Goal: Transaction & Acquisition: Register for event/course

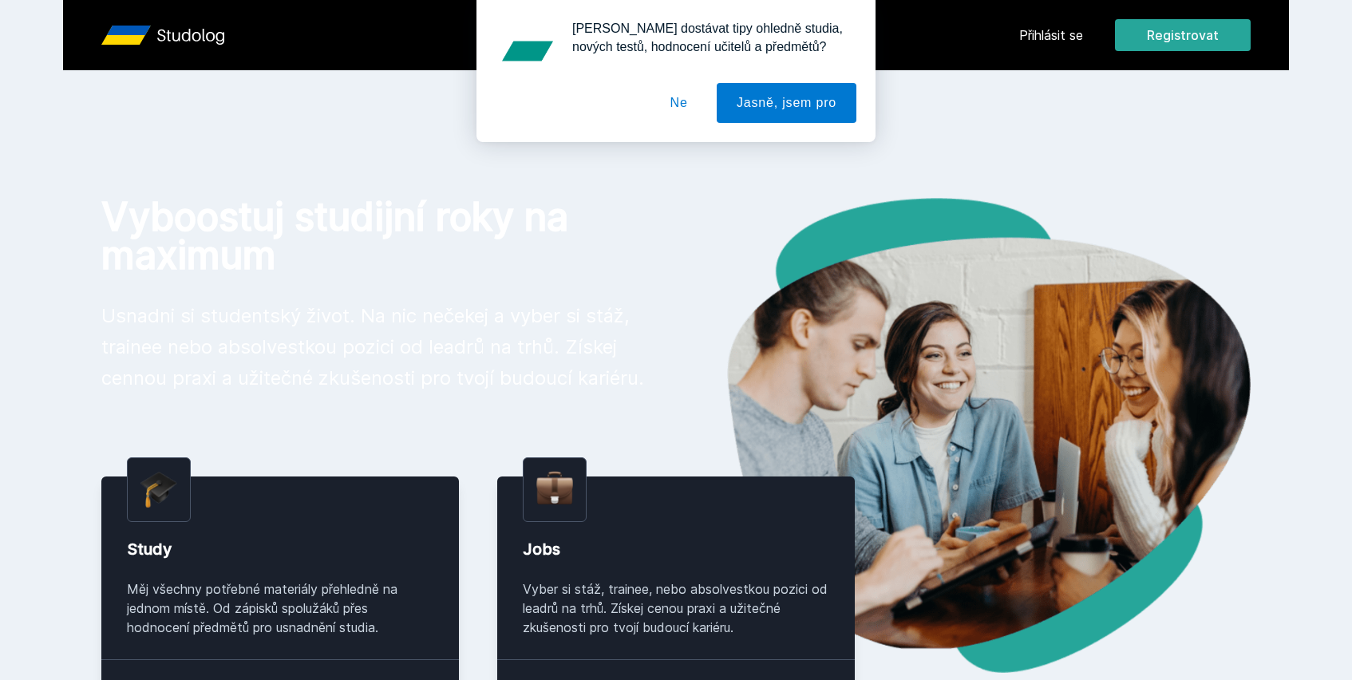
click at [670, 107] on button "Ne" at bounding box center [678, 103] width 57 height 40
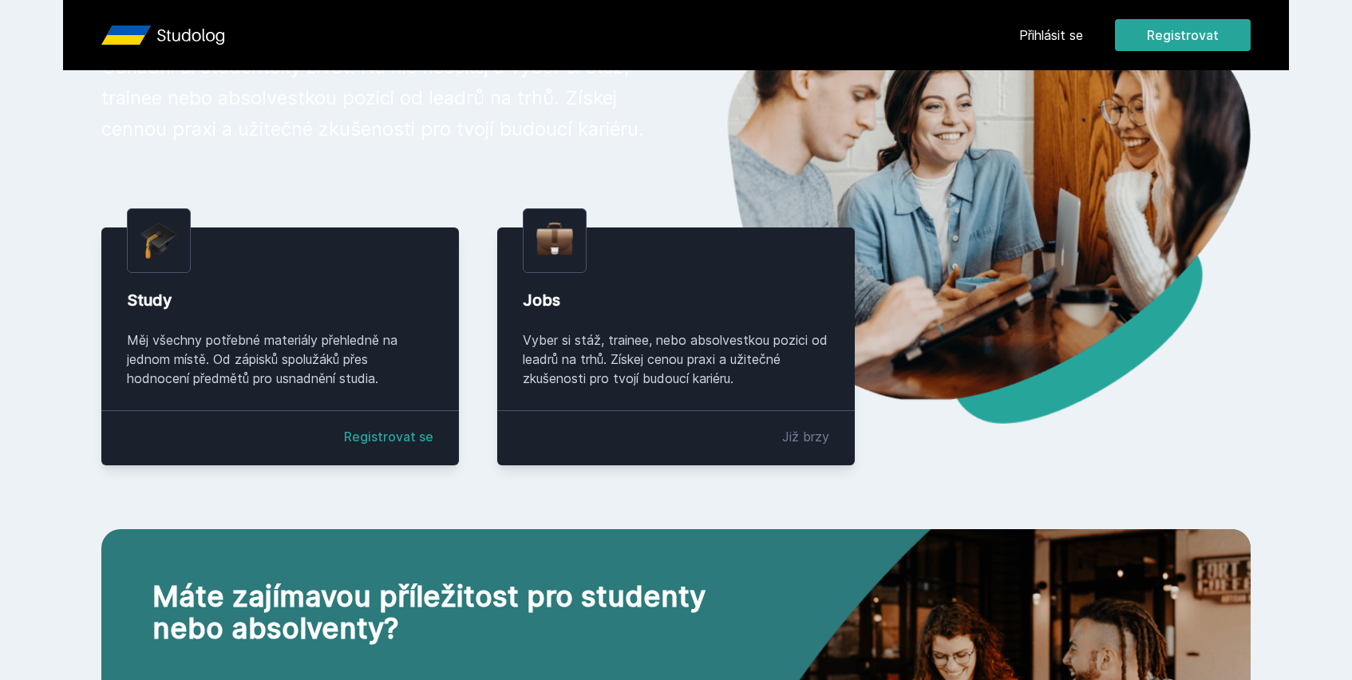
scroll to position [271, 0]
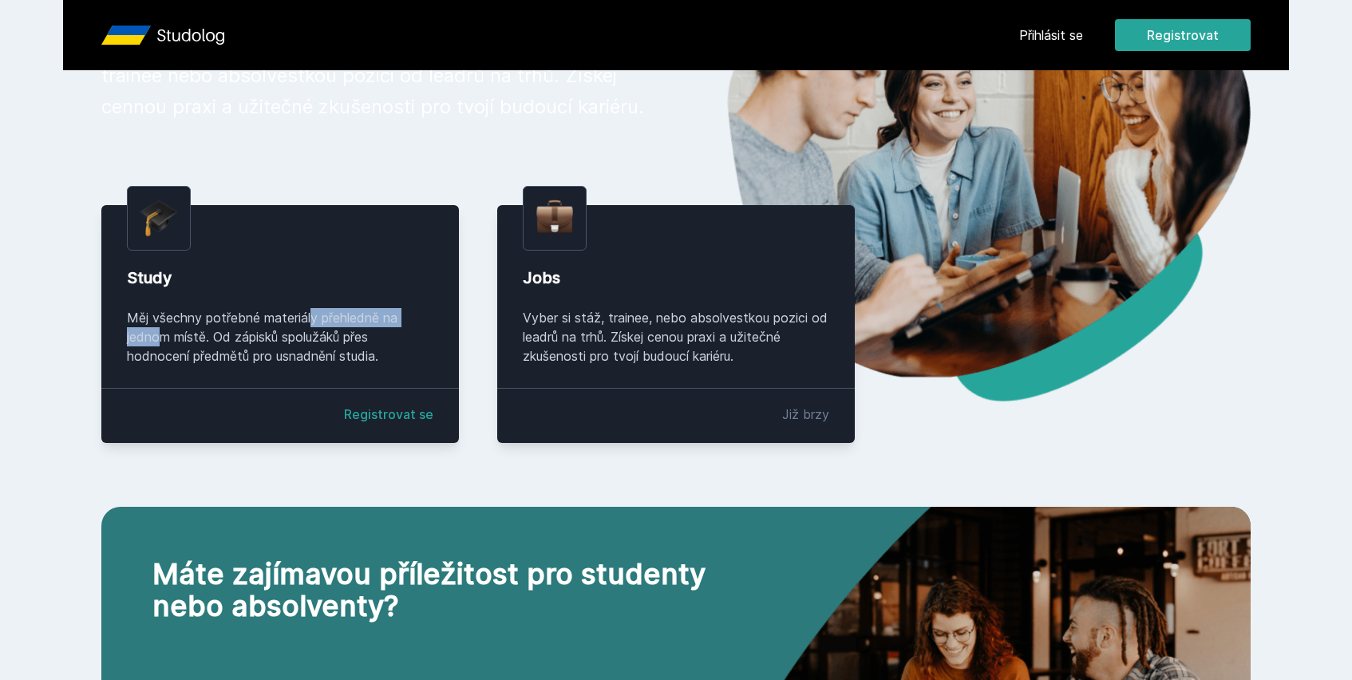
drag, startPoint x: 247, startPoint y: 318, endPoint x: 365, endPoint y: 316, distance: 118.1
click at [365, 316] on div "Měj všechny potřebné materiály přehledně na jednom místě. Od zápisků spolužáků …" at bounding box center [280, 336] width 306 height 57
click at [393, 333] on div "Měj všechny potřebné materiály přehledně na jednom místě. Od zápisků spolužáků …" at bounding box center [280, 336] width 306 height 57
drag, startPoint x: 260, startPoint y: 342, endPoint x: 316, endPoint y: 342, distance: 55.9
click at [316, 342] on div "Měj všechny potřebné materiály přehledně na jednom místě. Od zápisků spolužáků …" at bounding box center [280, 336] width 306 height 57
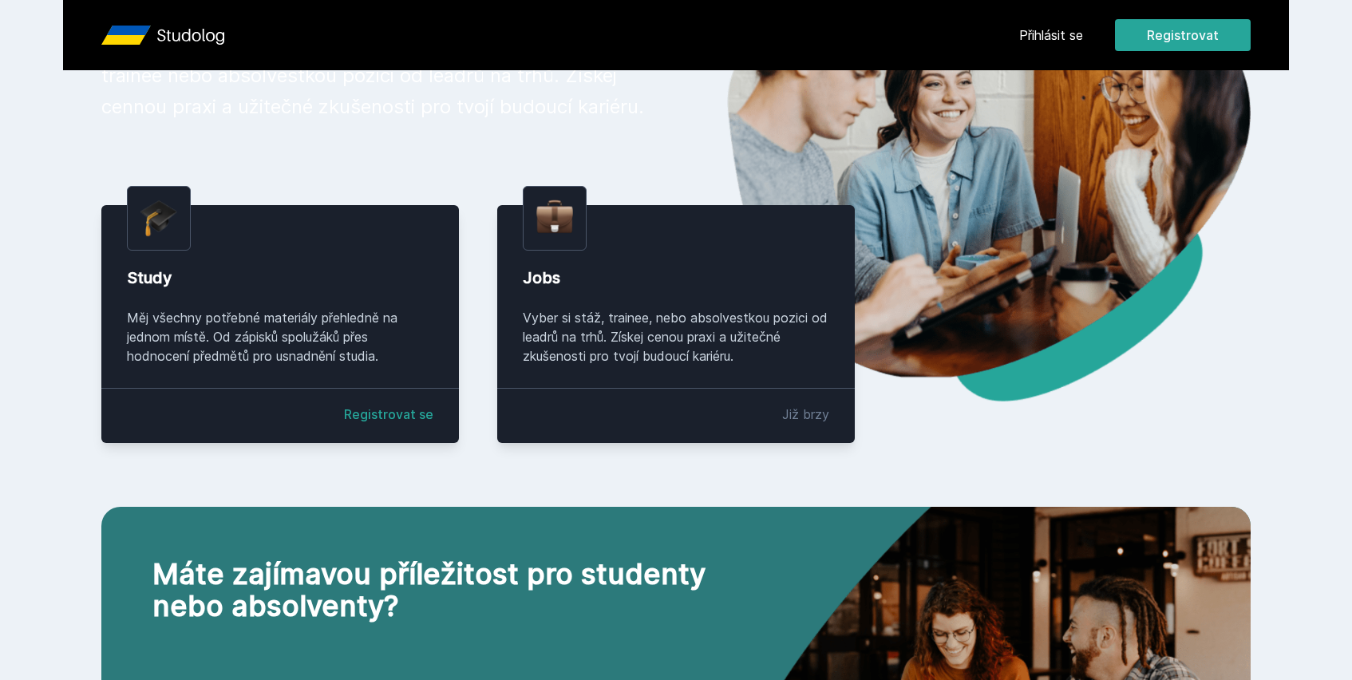
click at [363, 358] on div "Měj všechny potřebné materiály přehledně na jednom místě. Od zápisků spolužáků …" at bounding box center [280, 336] width 306 height 57
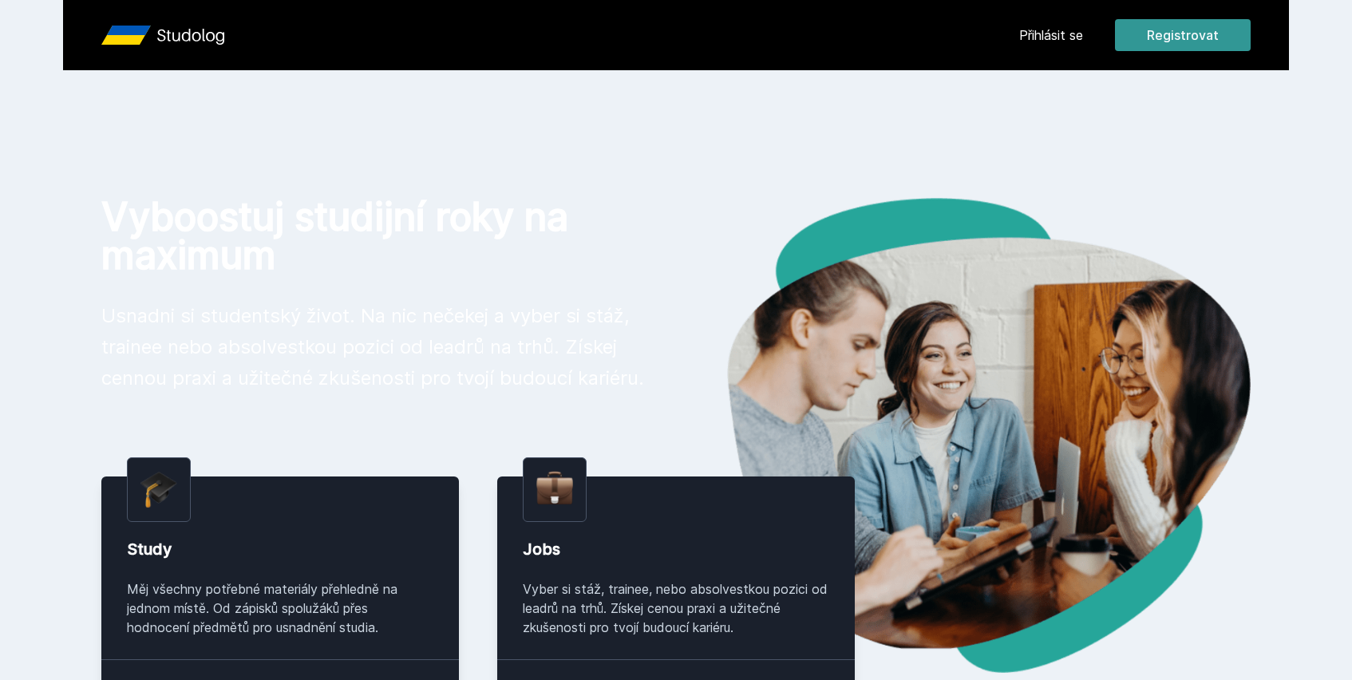
click at [1164, 38] on button "Registrovat" at bounding box center [1183, 35] width 136 height 32
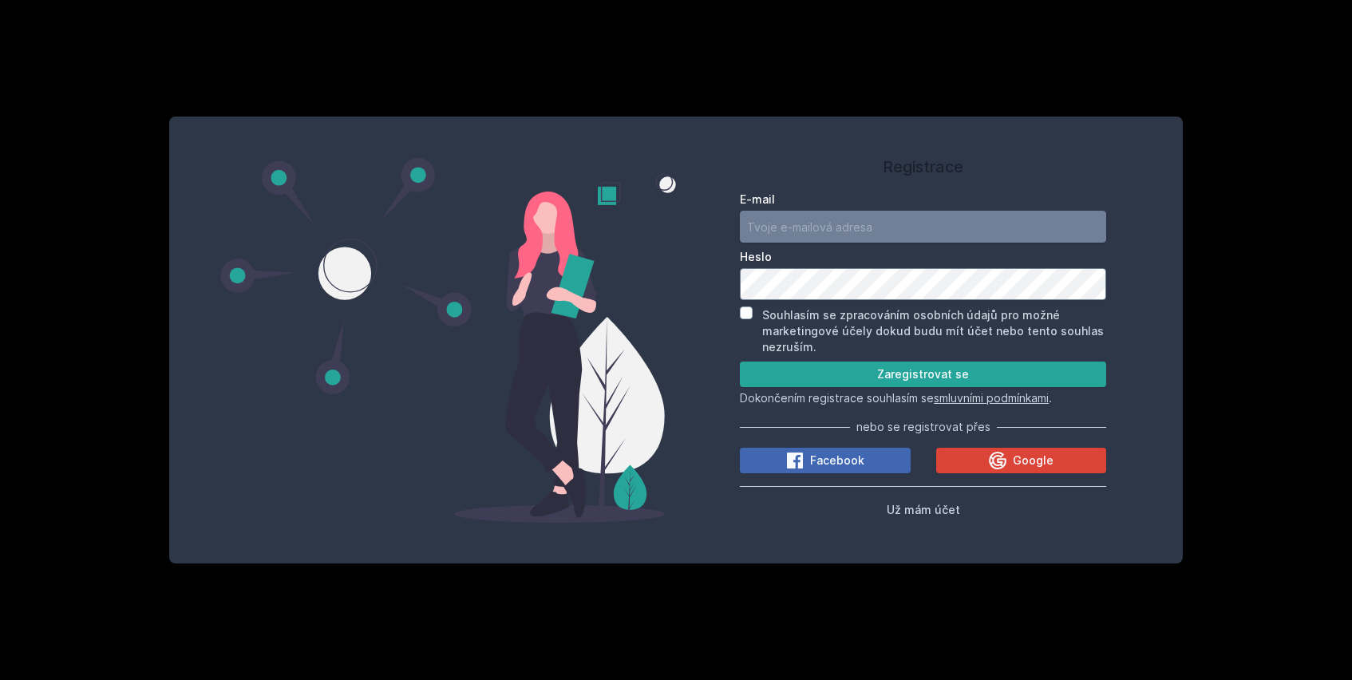
click at [892, 225] on input "E-mail" at bounding box center [923, 227] width 366 height 32
drag, startPoint x: 809, startPoint y: 401, endPoint x: 930, endPoint y: 401, distance: 120.5
click at [930, 401] on p "Dokončením registrace souhlasím se smluvními podmínkami ." at bounding box center [923, 398] width 366 height 16
click at [665, 393] on div at bounding box center [448, 340] width 456 height 409
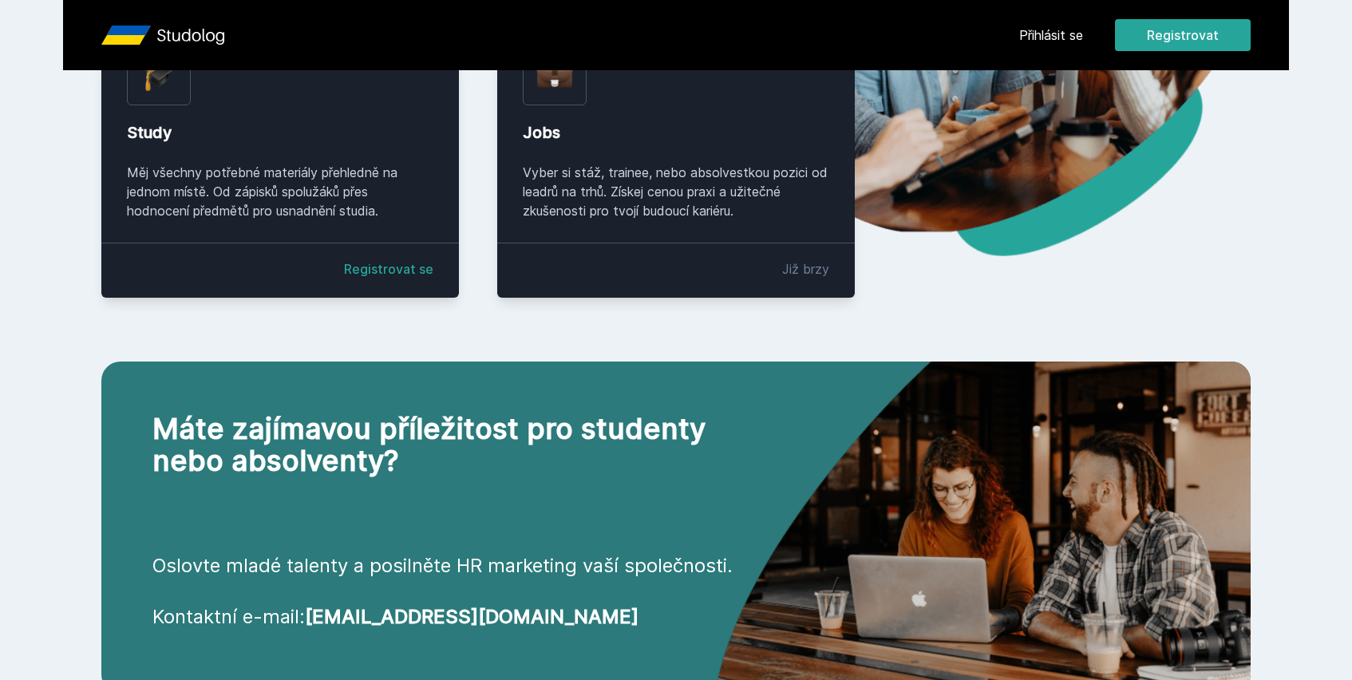
scroll to position [532, 0]
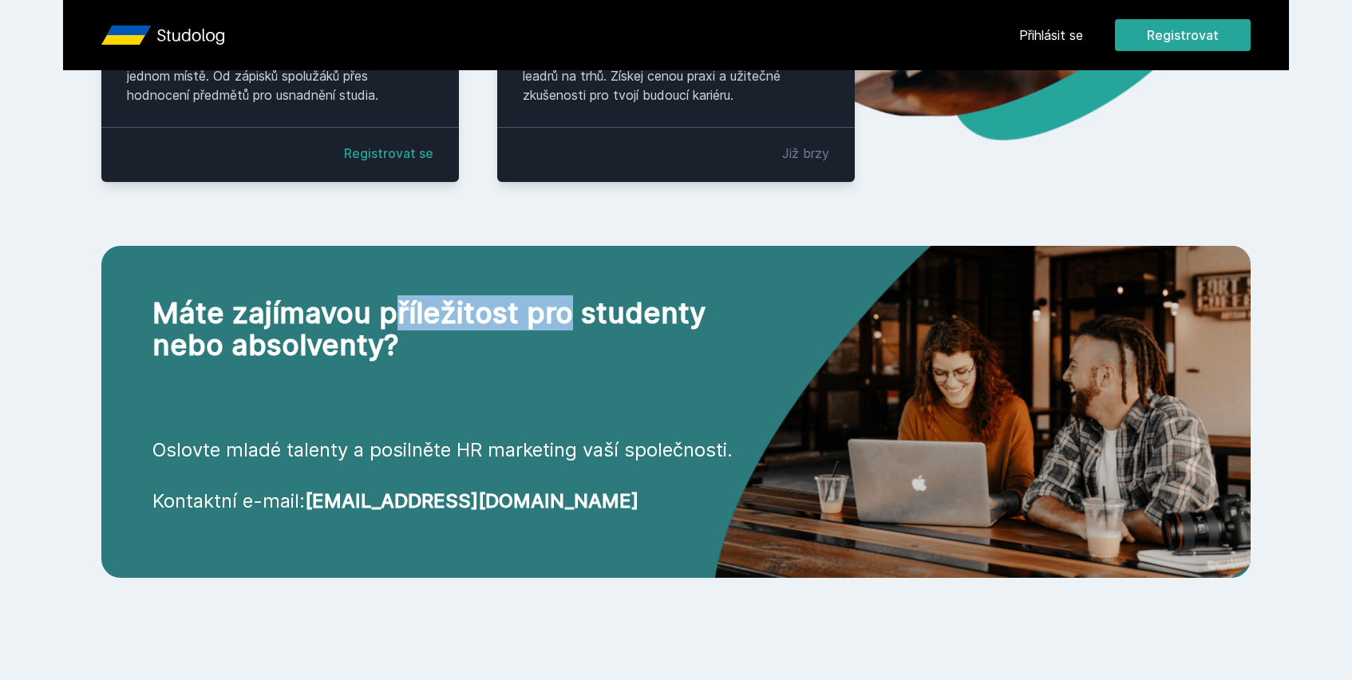
drag, startPoint x: 259, startPoint y: 314, endPoint x: 447, endPoint y: 316, distance: 187.5
click at [448, 316] on h2 "Máte zajímavou příležitost pro studenty nebo absolventy?" at bounding box center [458, 329] width 613 height 64
click at [462, 365] on div "Máte zajímavou příležitost pro studenty nebo absolventy? Oslovte mladé talenty …" at bounding box center [458, 412] width 715 height 332
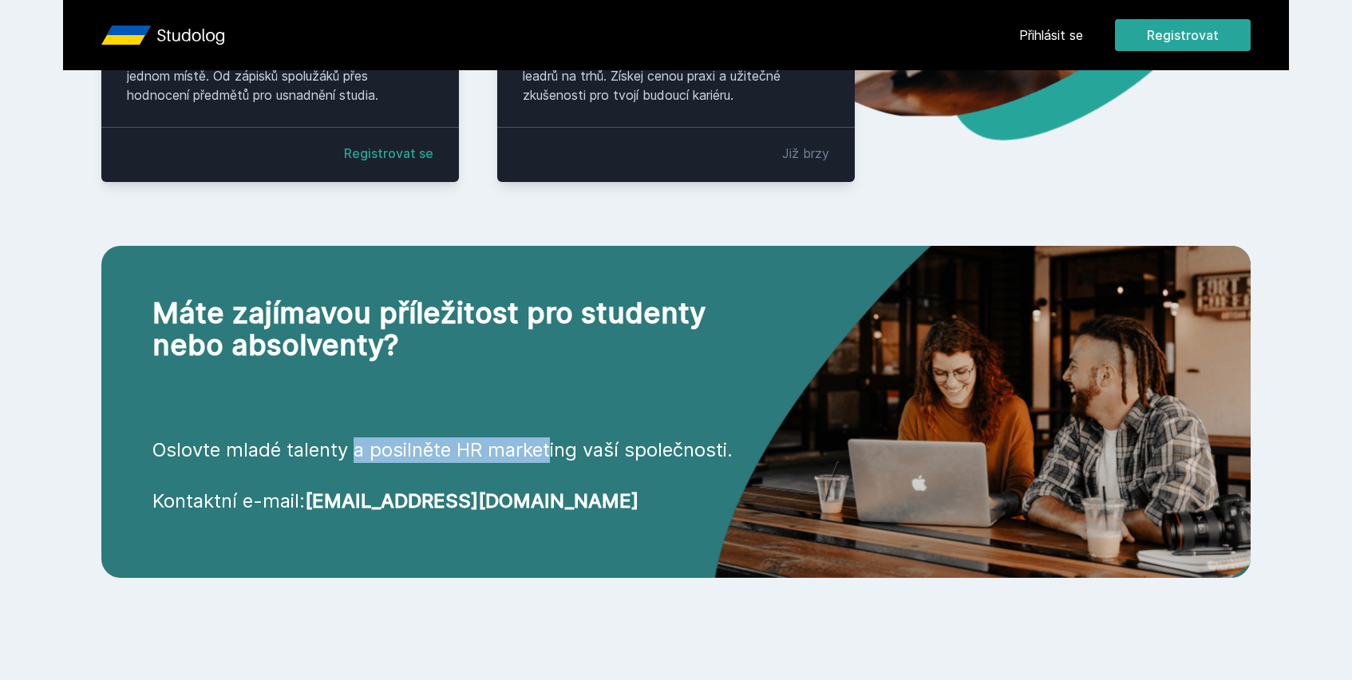
drag, startPoint x: 259, startPoint y: 448, endPoint x: 442, endPoint y: 448, distance: 182.7
click at [443, 448] on p "Oslovte mladé talenty a posilněte HR marketing vaší společnosti." at bounding box center [458, 450] width 613 height 26
click at [607, 502] on p "Kontaktní e-mail: [EMAIL_ADDRESS][DOMAIN_NAME]" at bounding box center [458, 501] width 613 height 26
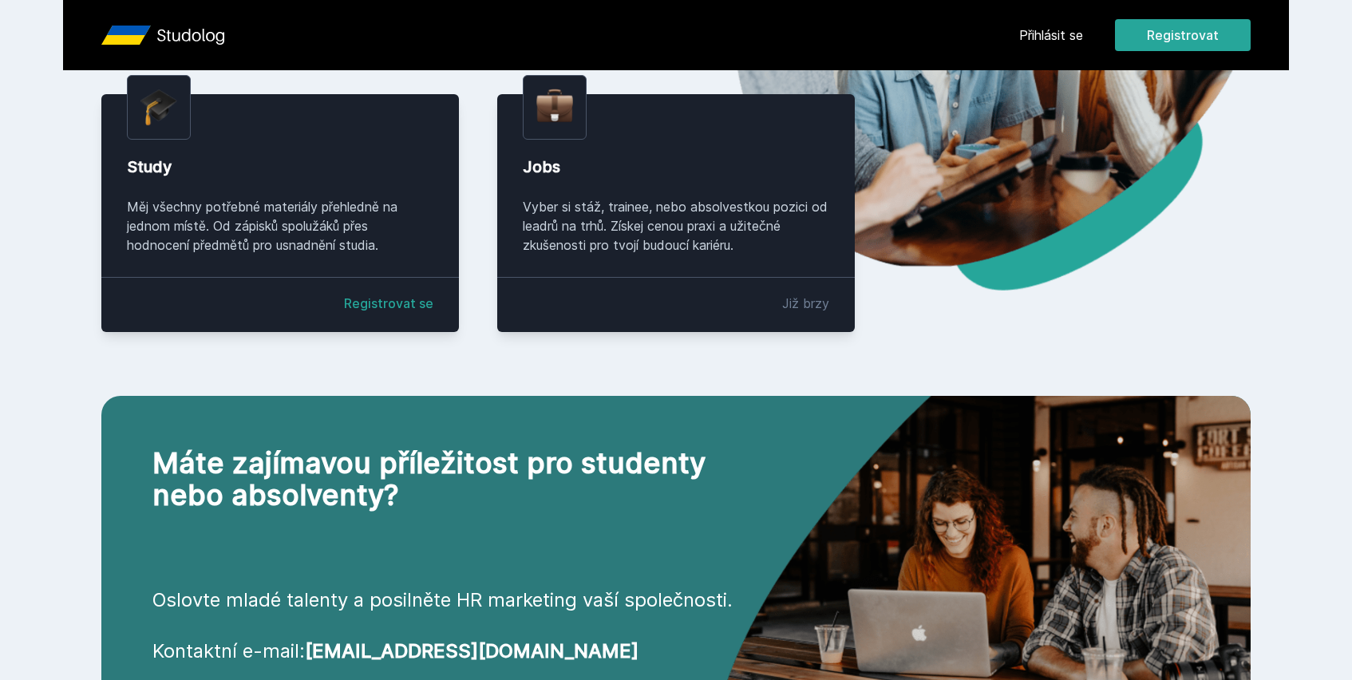
scroll to position [0, 0]
